Goal: Check status: Check status

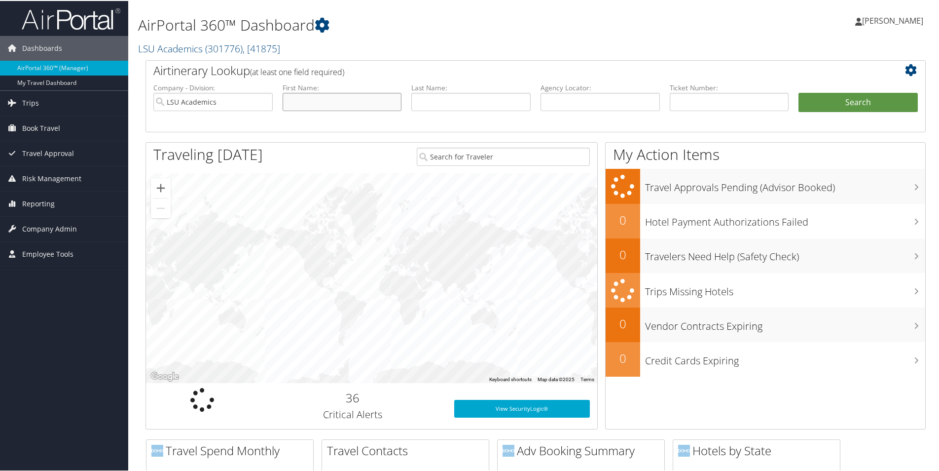
click at [318, 99] on input "text" at bounding box center [342, 101] width 119 height 18
type input "Radhika"
click at [449, 103] on input "text" at bounding box center [470, 101] width 119 height 18
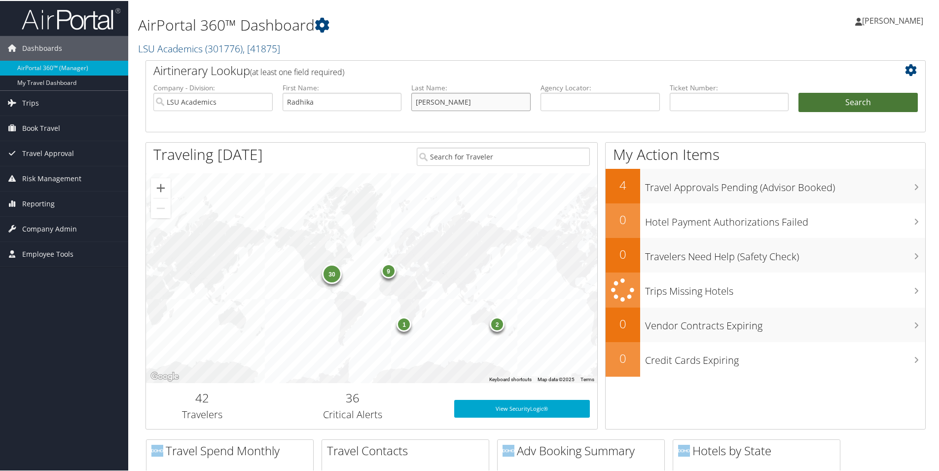
type input "Krishnadas"
click at [830, 92] on button "Search" at bounding box center [858, 102] width 119 height 20
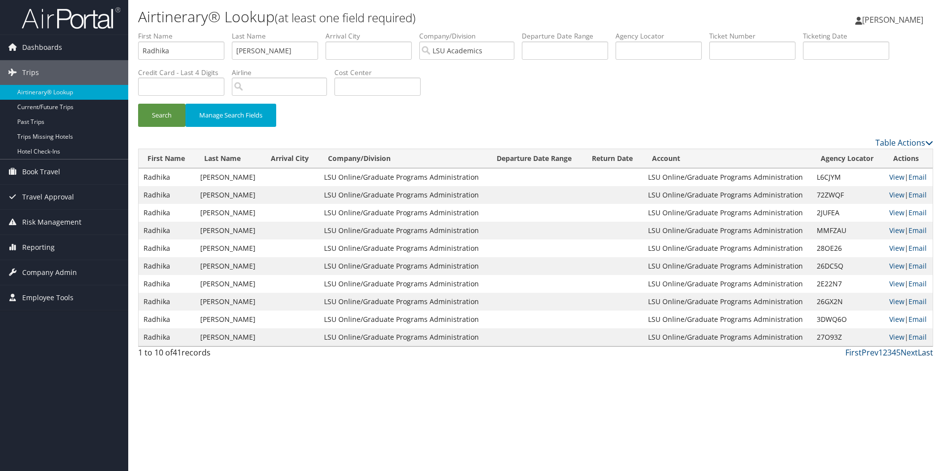
click at [926, 352] on link "Last" at bounding box center [925, 352] width 15 height 11
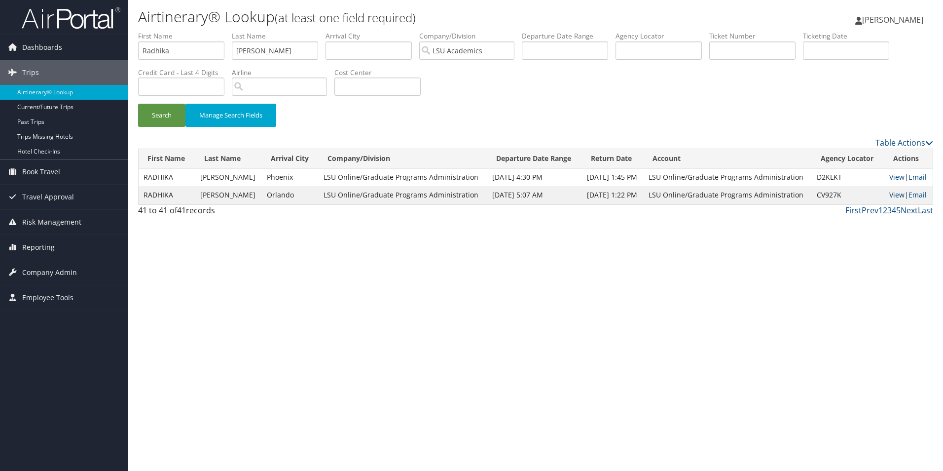
click at [893, 191] on link "View" at bounding box center [896, 194] width 15 height 9
click at [893, 176] on link "View" at bounding box center [896, 176] width 15 height 9
click at [897, 211] on link "5" at bounding box center [898, 210] width 4 height 11
click at [893, 212] on link "4" at bounding box center [894, 210] width 4 height 11
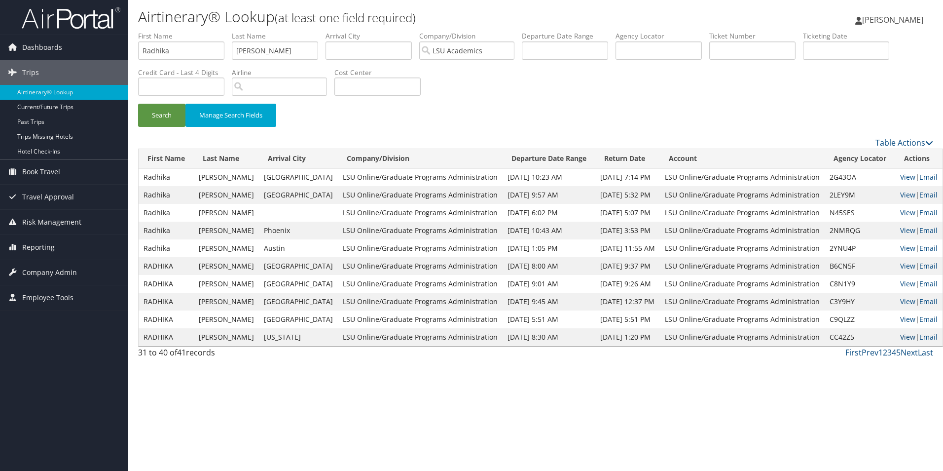
click at [900, 334] on link "View" at bounding box center [907, 336] width 15 height 9
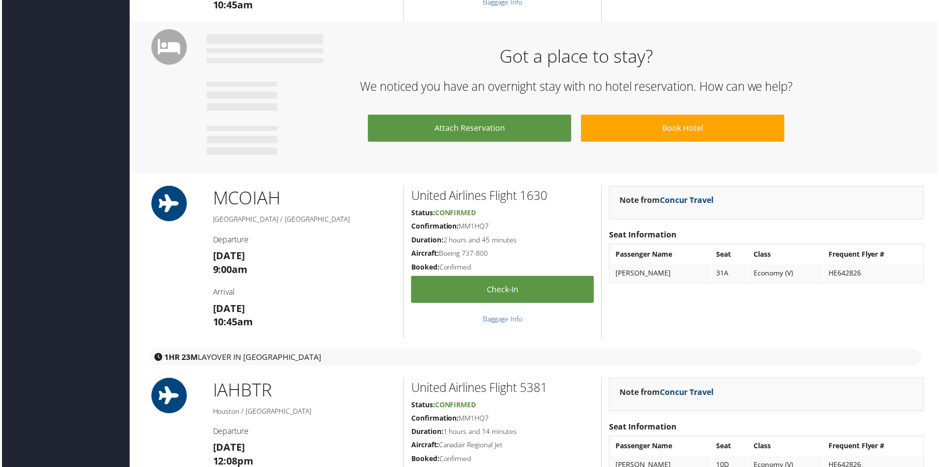
scroll to position [528, 0]
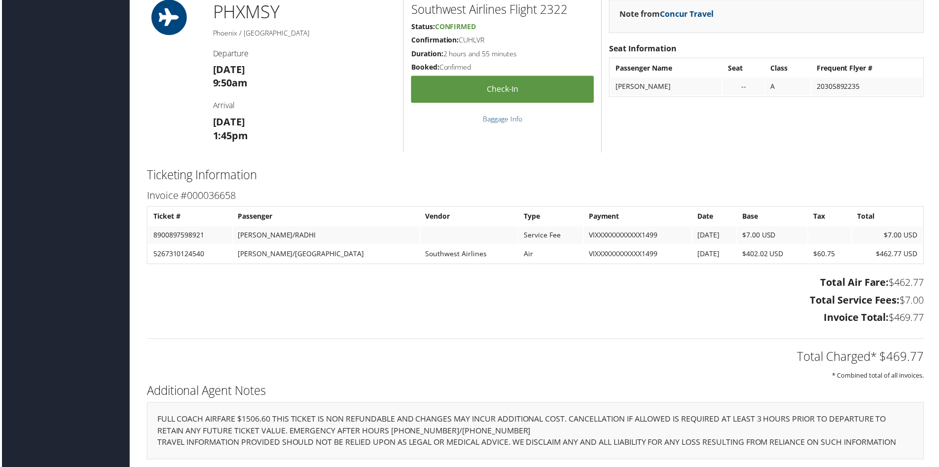
scroll to position [628, 0]
